Goal: Information Seeking & Learning: Learn about a topic

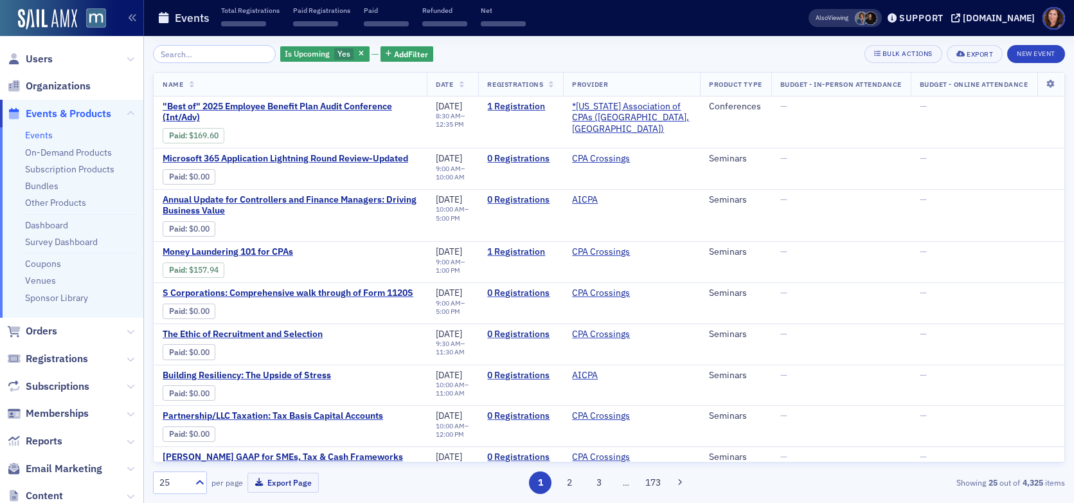
click at [170, 57] on input "search" at bounding box center [214, 54] width 123 height 18
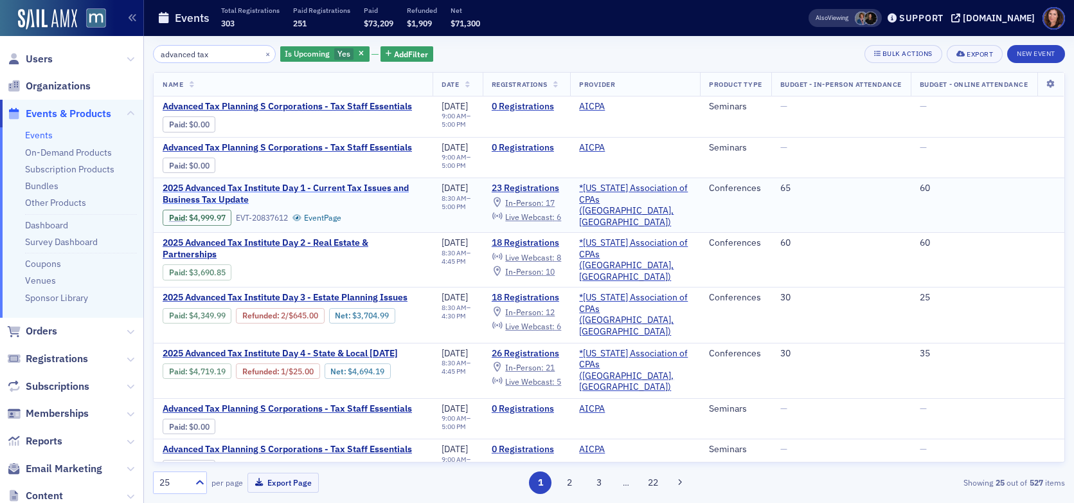
type input "advanced tax"
click at [325, 205] on span "2025 Advanced Tax Institute Day 1 - Current Tax Issues and Business Tax Update" at bounding box center [293, 193] width 261 height 22
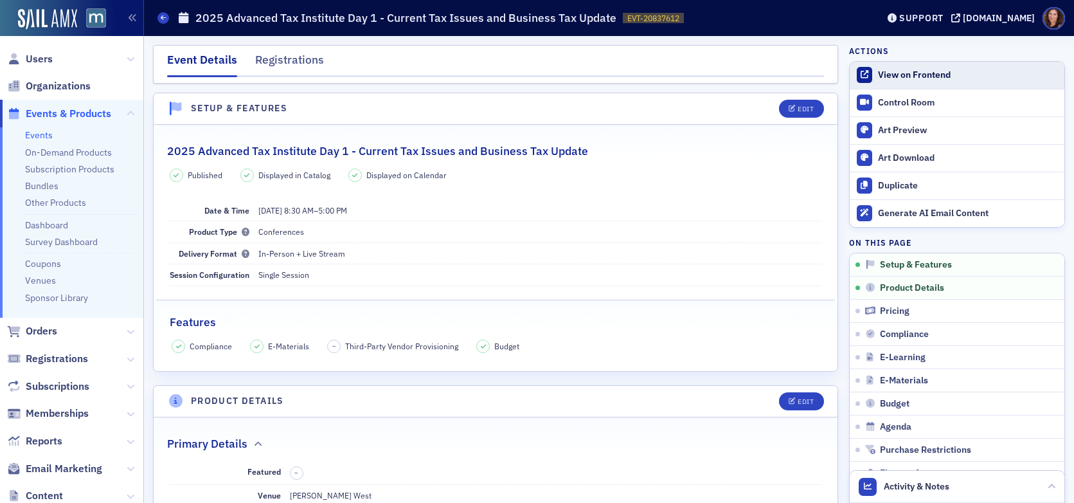
click at [906, 79] on div "View on Frontend" at bounding box center [968, 75] width 180 height 12
click at [33, 136] on link "Events" at bounding box center [39, 135] width 28 height 12
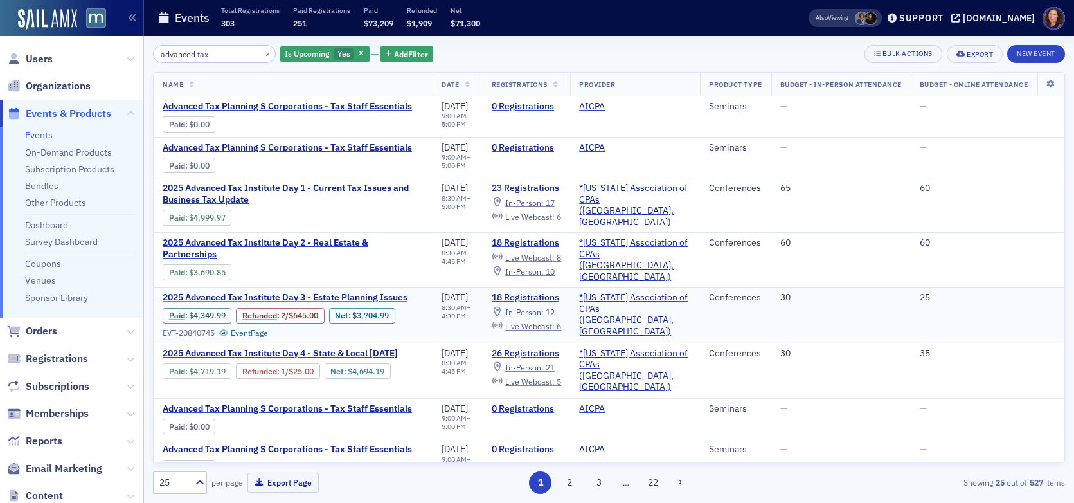
click at [363, 303] on span "2025 Advanced Tax Institute Day 3 - Estate Planning Issues" at bounding box center [285, 298] width 245 height 12
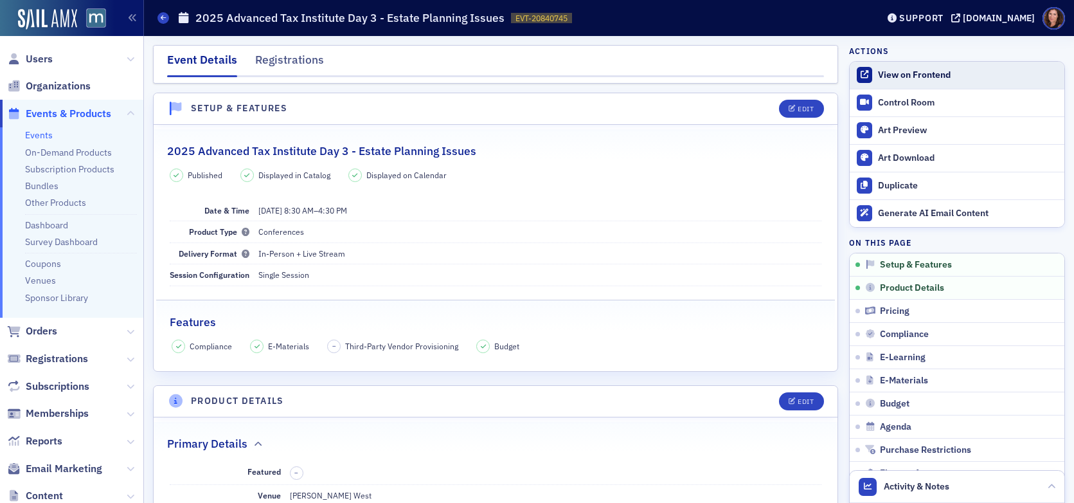
click at [911, 80] on div "View on Frontend" at bounding box center [968, 75] width 180 height 12
click at [44, 137] on link "Events" at bounding box center [39, 135] width 28 height 12
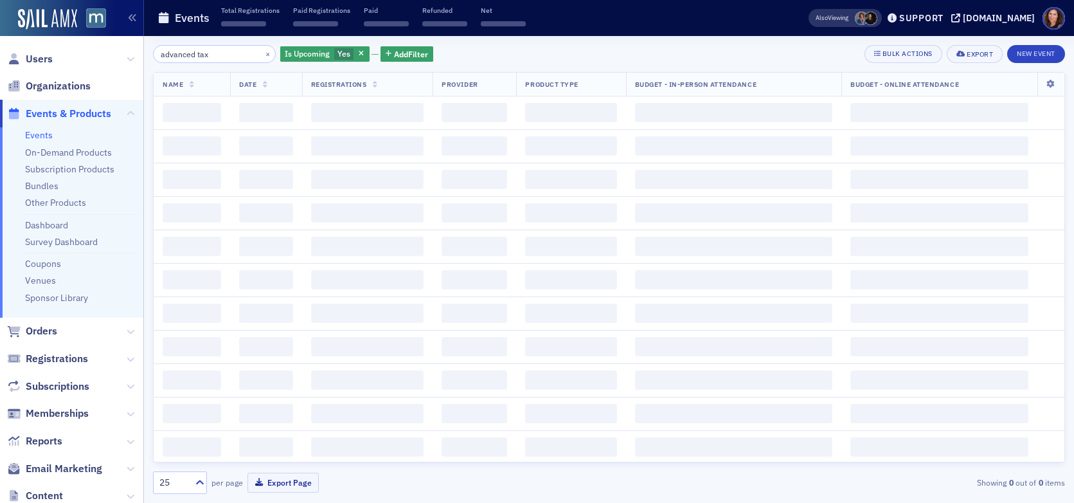
click at [43, 185] on link "Bundles" at bounding box center [41, 186] width 33 height 12
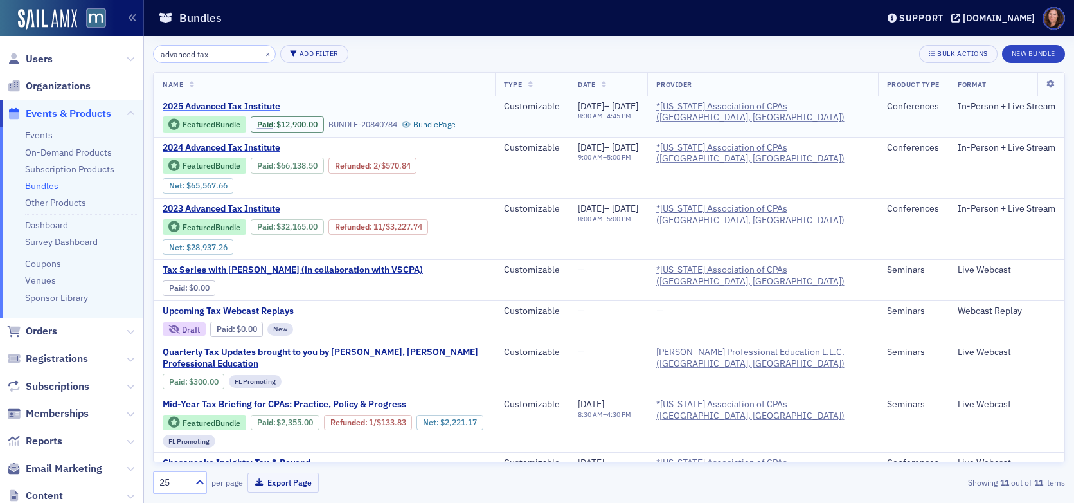
type input "advanced tax"
click at [241, 105] on span "2025 Advanced Tax Institute" at bounding box center [271, 107] width 216 height 12
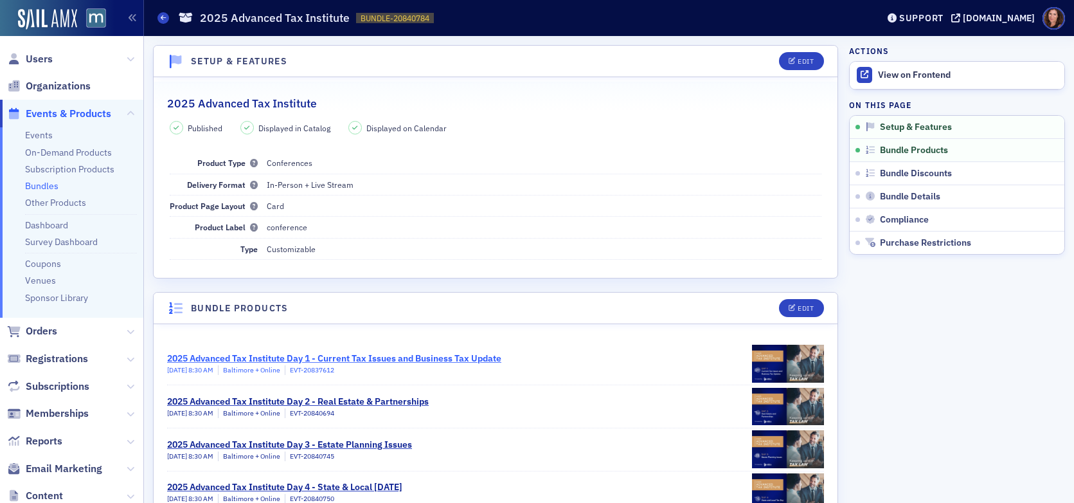
click at [458, 355] on div "2025 Advanced Tax Institute Day 1 - Current Tax Issues and Business Tax Update" at bounding box center [334, 358] width 334 height 13
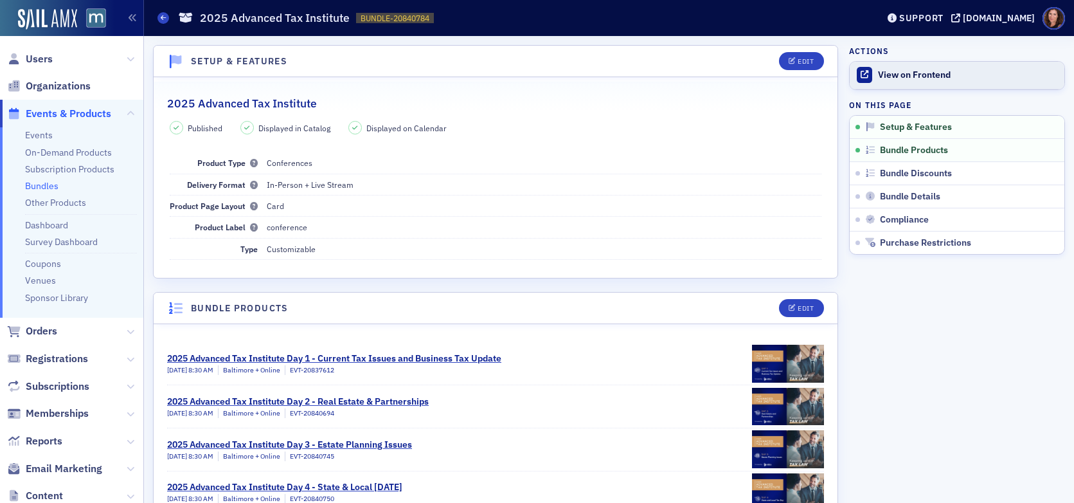
click at [899, 74] on div "View on Frontend" at bounding box center [968, 75] width 180 height 12
